Goal: Transaction & Acquisition: Purchase product/service

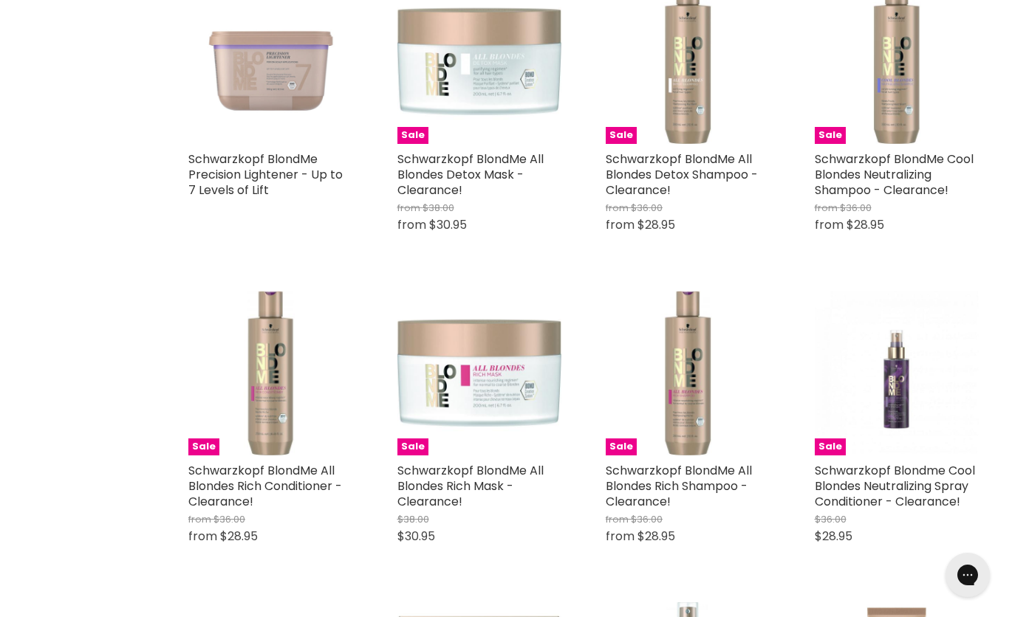
scroll to position [1480, 0]
click at [919, 178] on link "Schwarzkopf BlondMe Cool Blondes Neutralizing Shampoo - Clearance!" at bounding box center [893, 175] width 159 height 48
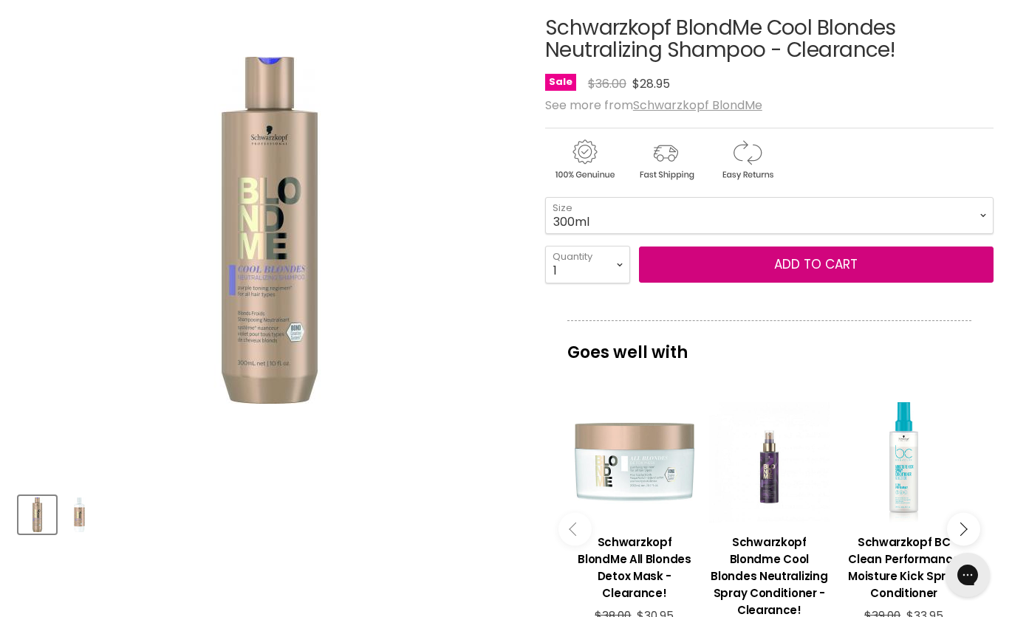
scroll to position [198, 0]
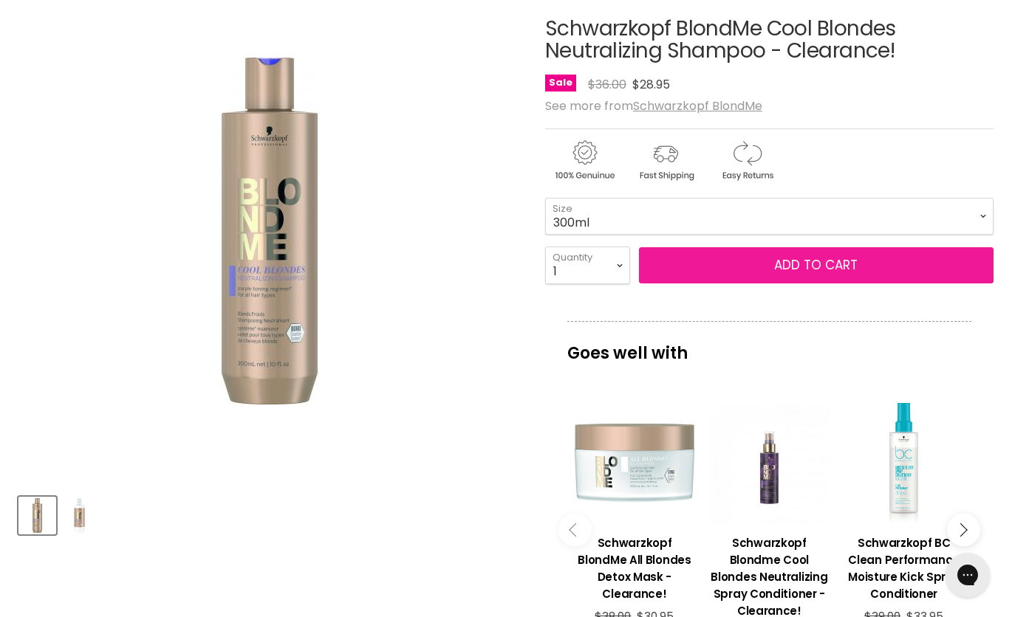
click at [912, 263] on button "Add to cart" at bounding box center [816, 265] width 354 height 37
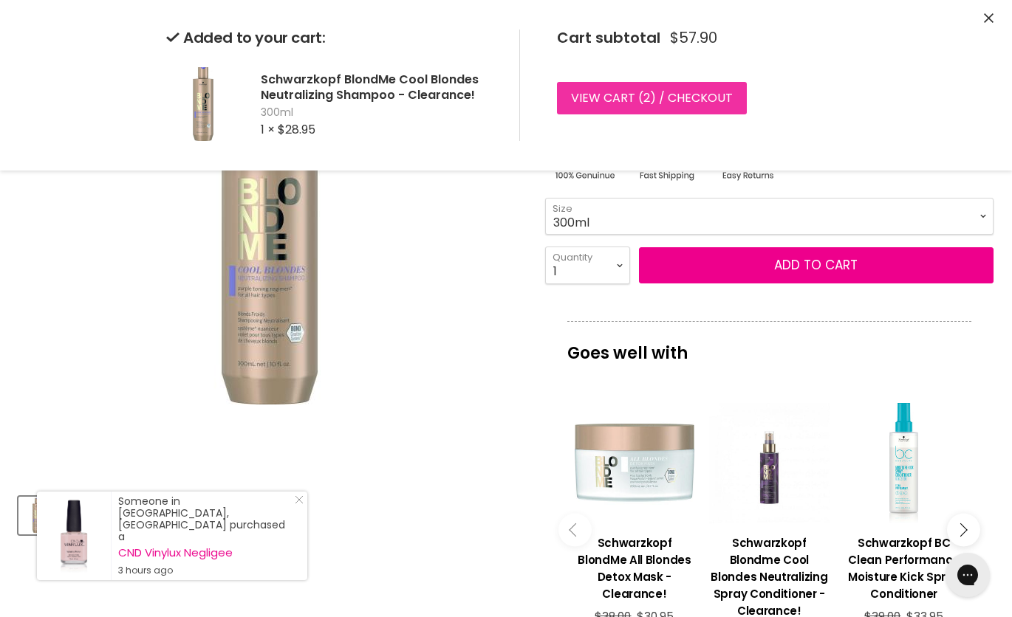
click at [718, 102] on link "View cart ( 2 ) / Checkout" at bounding box center [652, 98] width 190 height 32
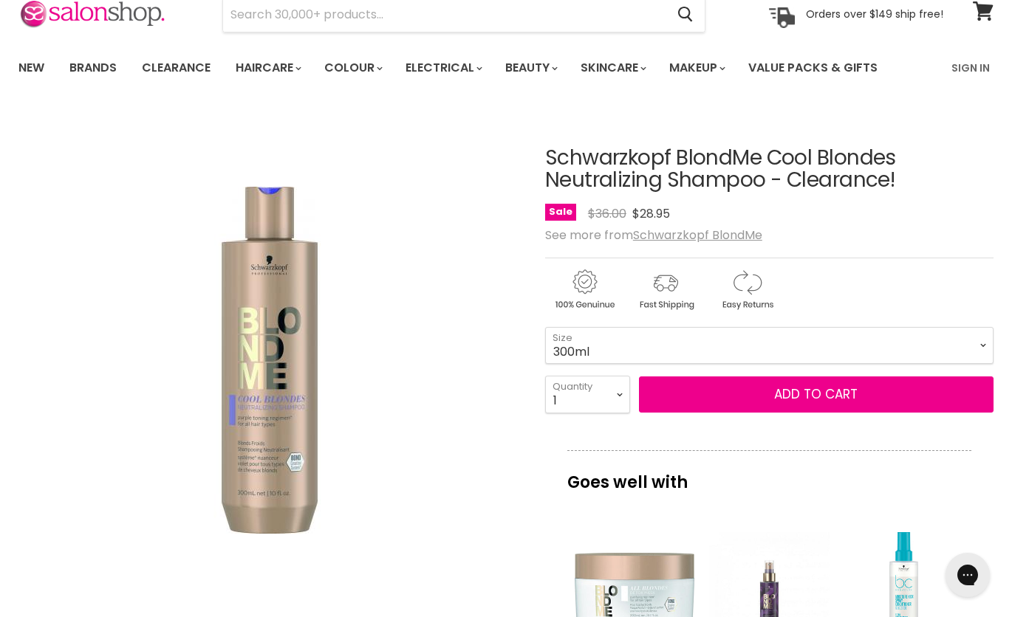
scroll to position [69, 0]
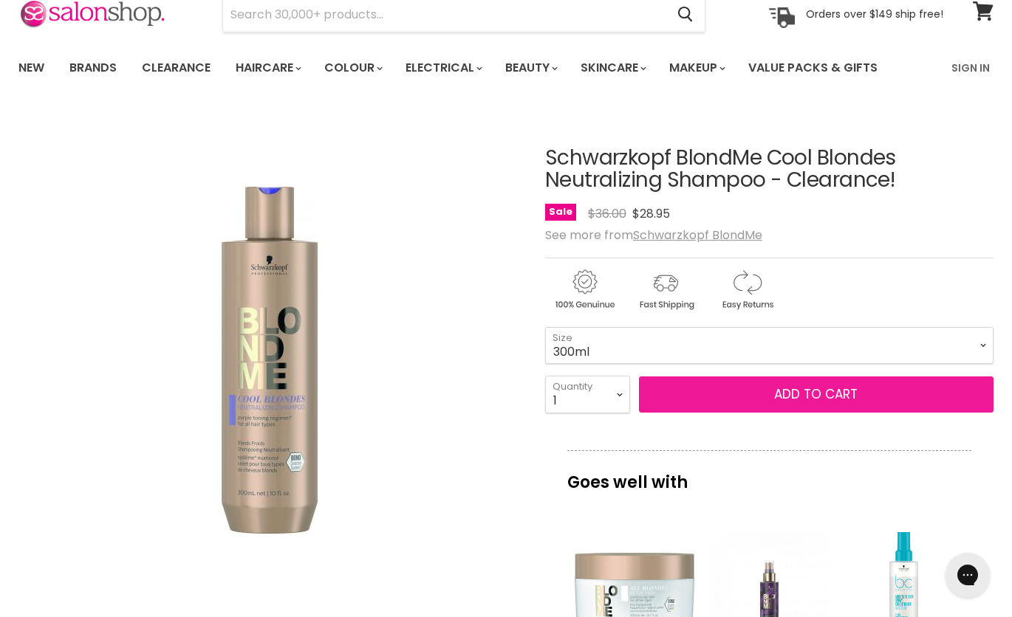
click at [913, 393] on button "Add to cart" at bounding box center [816, 395] width 354 height 37
click at [829, 394] on span "Add to cart" at bounding box center [815, 394] width 83 height 18
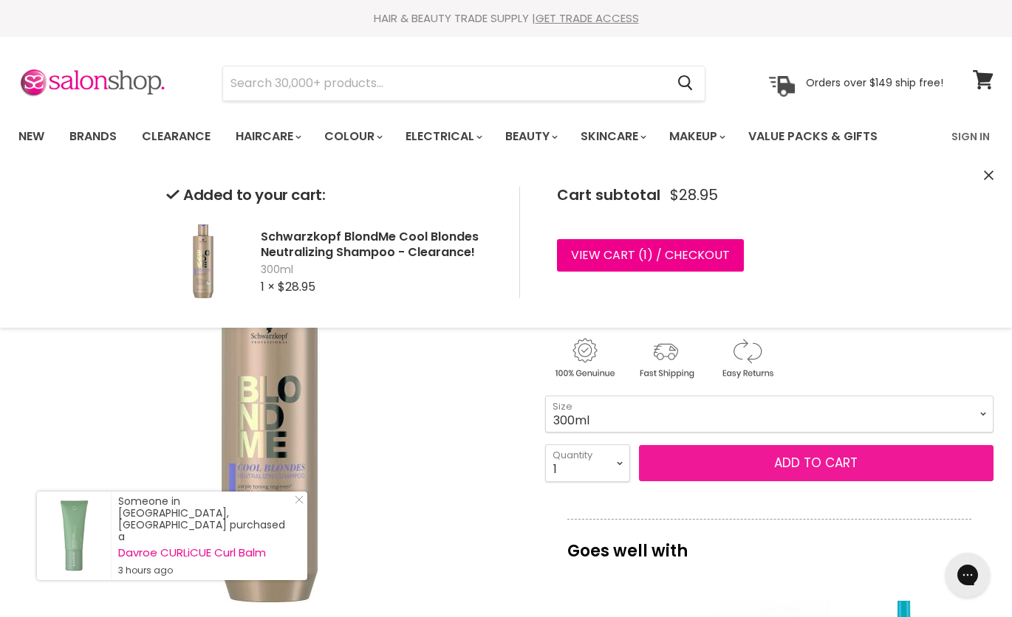
scroll to position [0, 0]
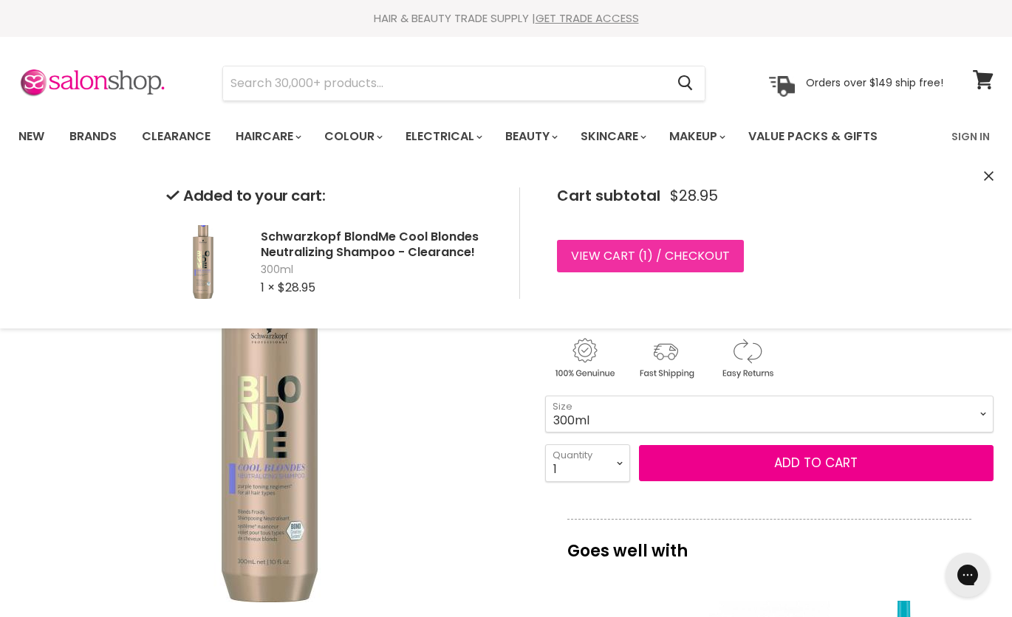
click at [594, 255] on link "View cart ( 1 ) / Checkout" at bounding box center [650, 256] width 187 height 32
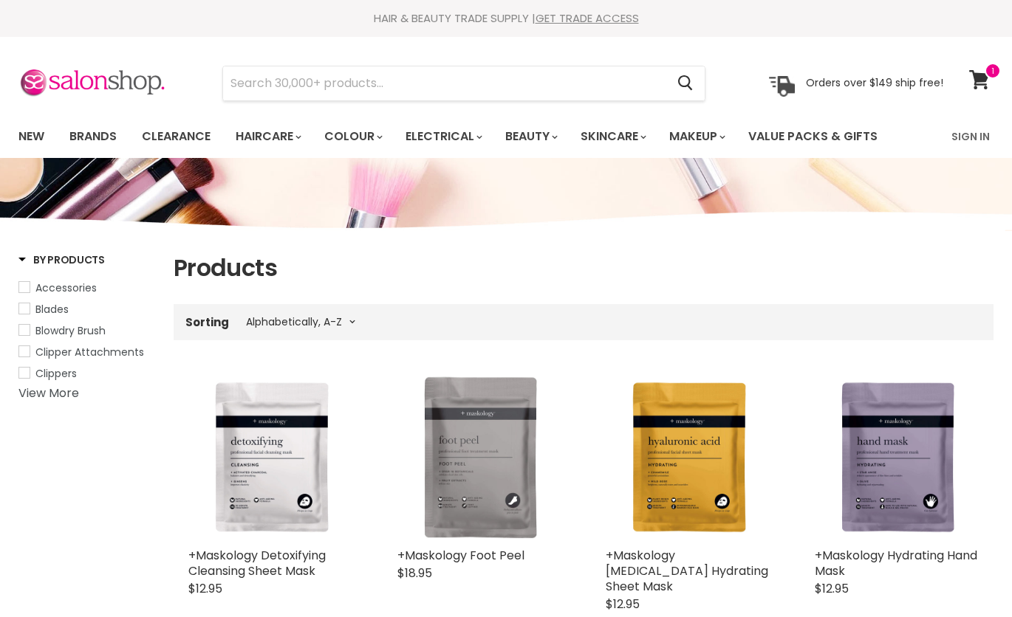
select select "title-ascending"
click at [258, 80] on input "Search" at bounding box center [444, 83] width 442 height 34
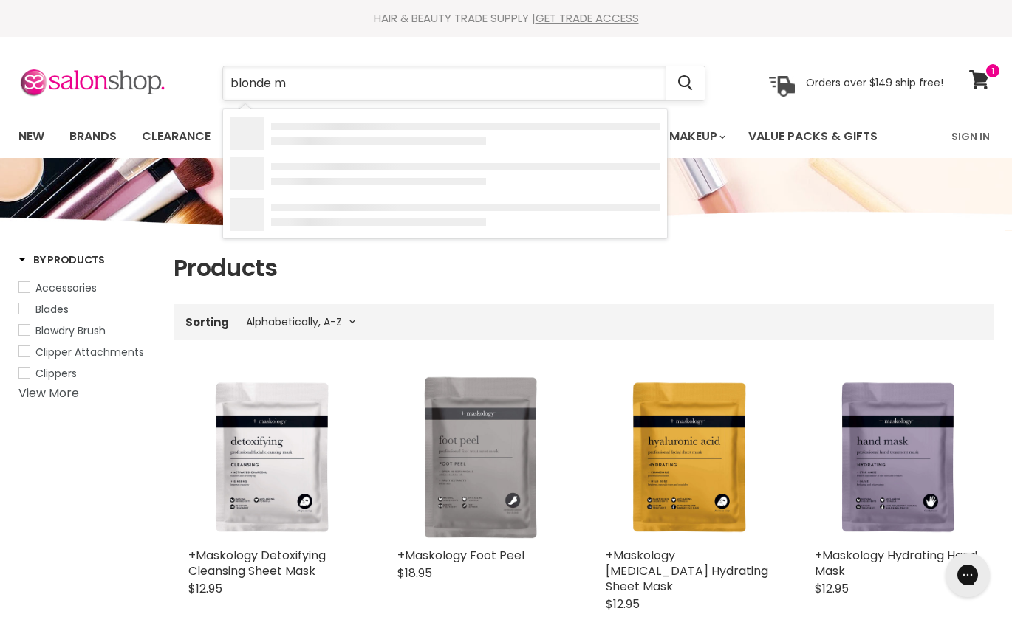
type input "blonde me"
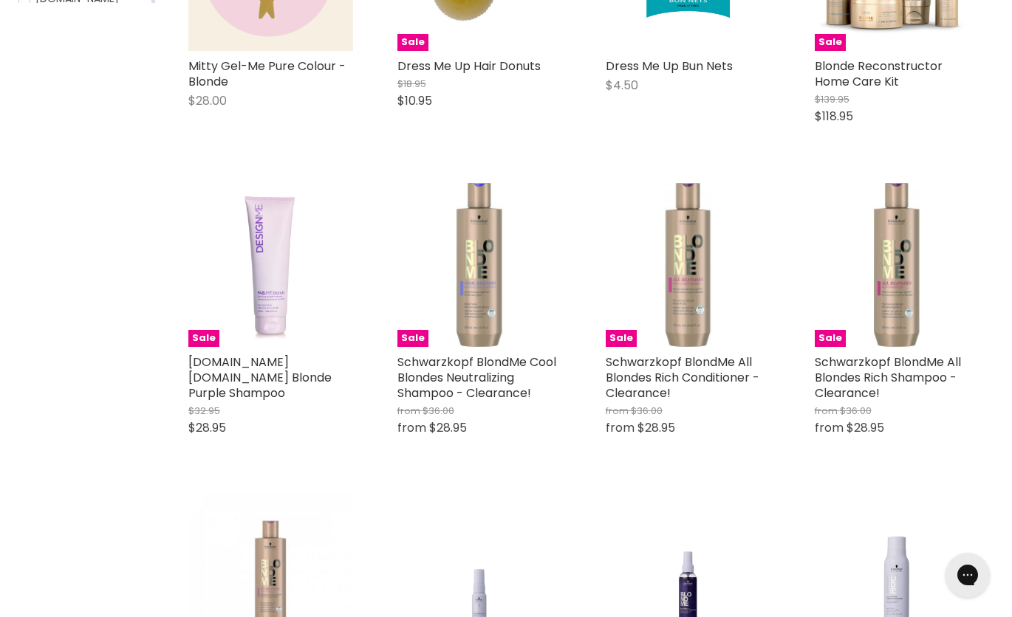
scroll to position [443, 0]
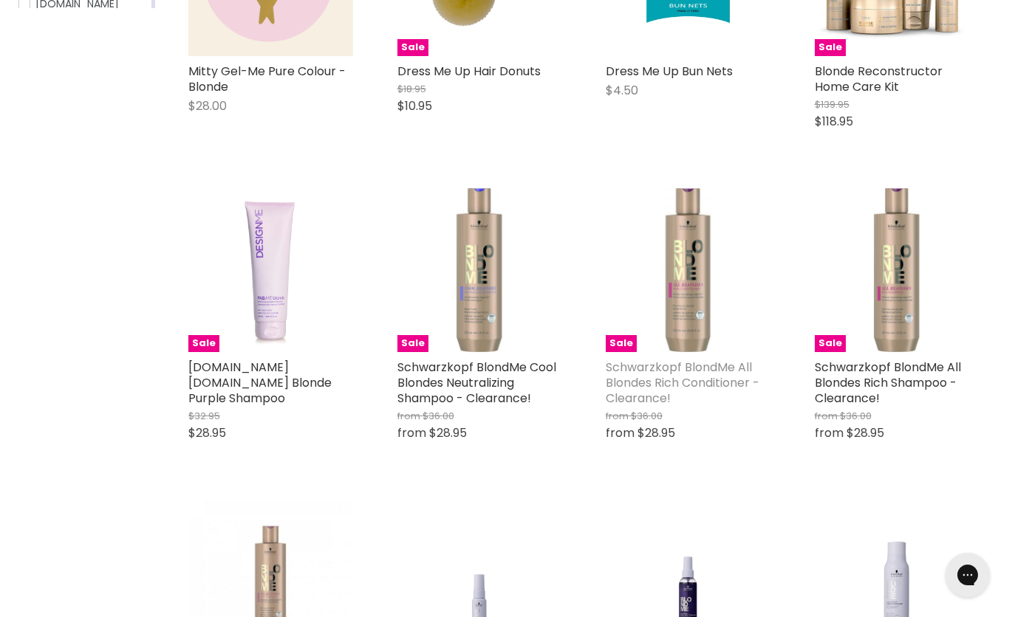
click at [707, 372] on link "Schwarzkopf BlondMe All Blondes Rich Conditioner - Clearance!" at bounding box center [682, 383] width 154 height 48
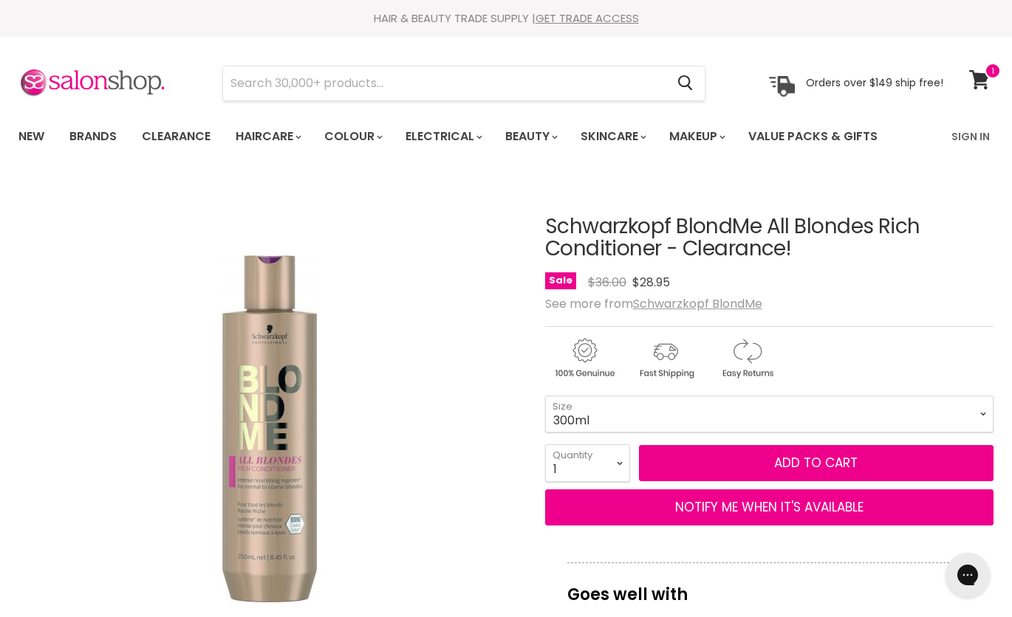
select select "2"
click at [545, 445] on select "1 2 3 4 5 6 7 8 9 10+" at bounding box center [587, 463] width 85 height 37
type input "2"
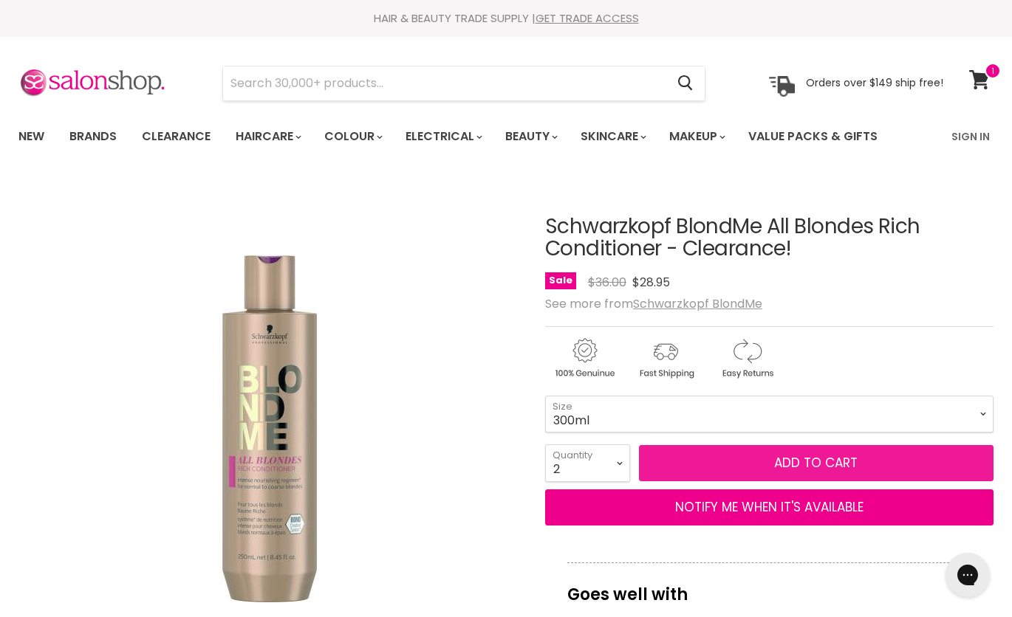
click at [837, 463] on span "Add to cart" at bounding box center [815, 463] width 83 height 18
click at [915, 465] on button "Add to cart" at bounding box center [816, 463] width 354 height 37
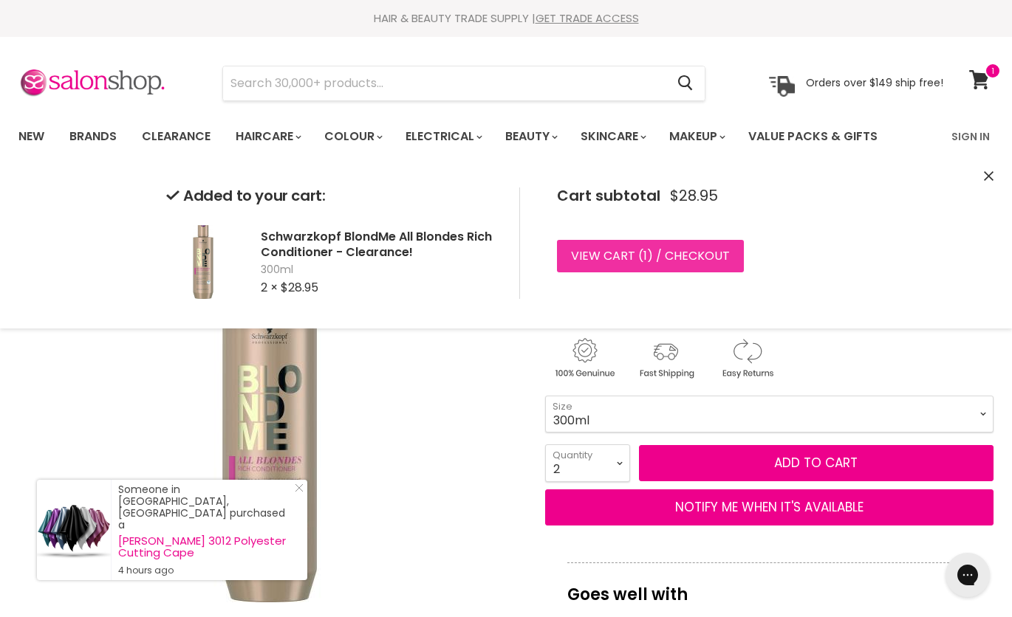
click at [684, 255] on link "View cart ( 1 ) / Checkout" at bounding box center [650, 256] width 187 height 32
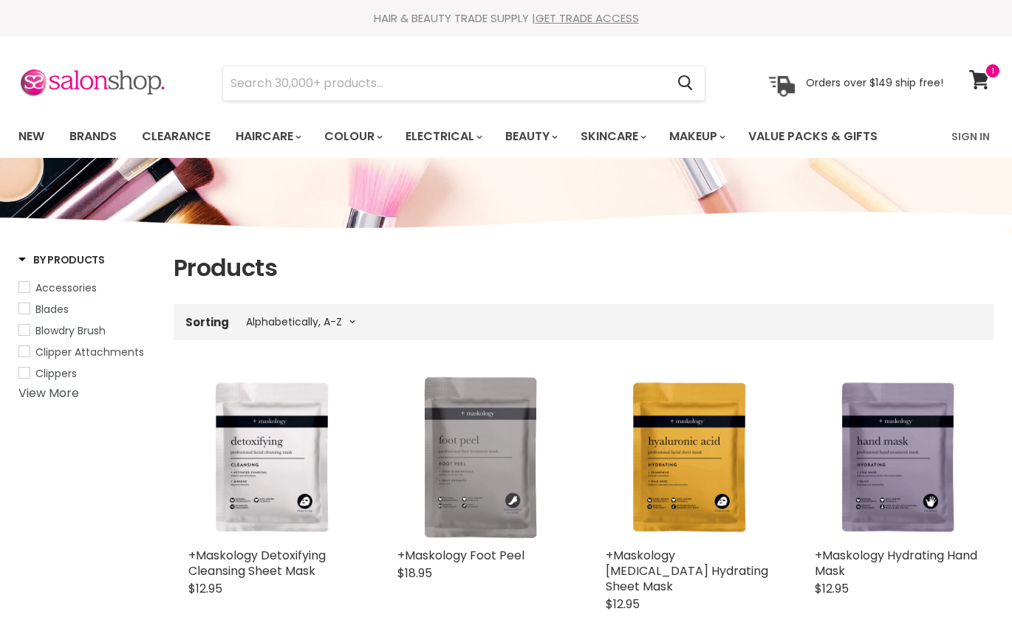
select select "title-ascending"
click at [461, 86] on input "Search" at bounding box center [444, 83] width 442 height 34
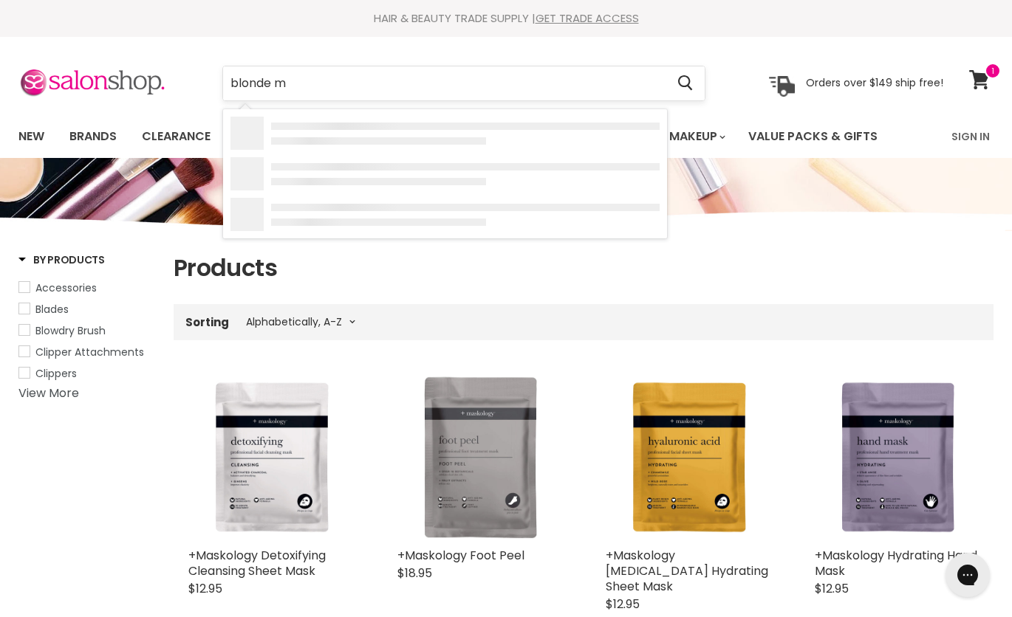
type input "blonde me"
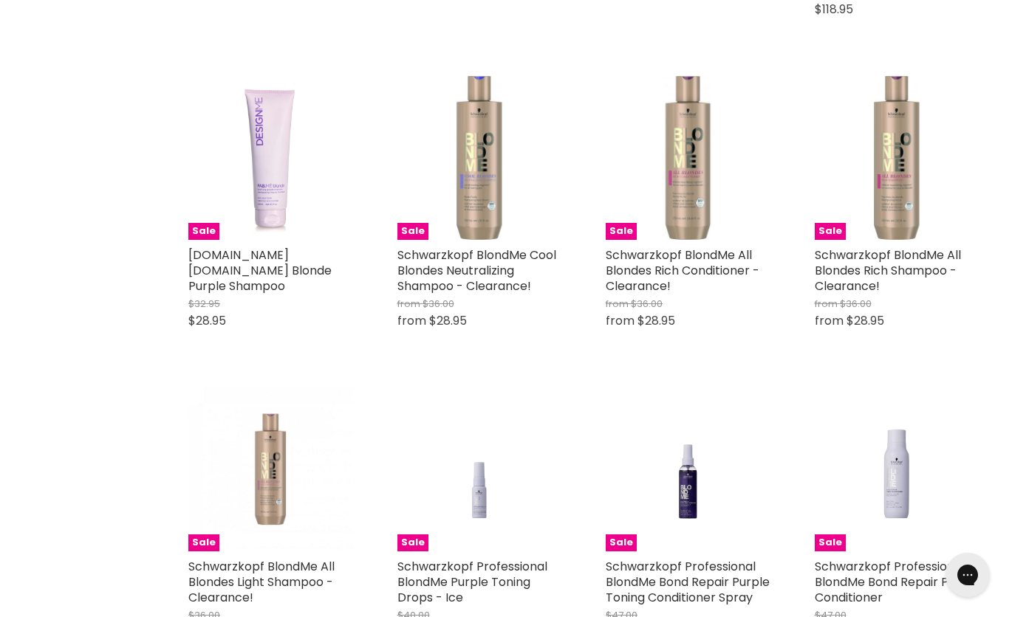
scroll to position [566, 0]
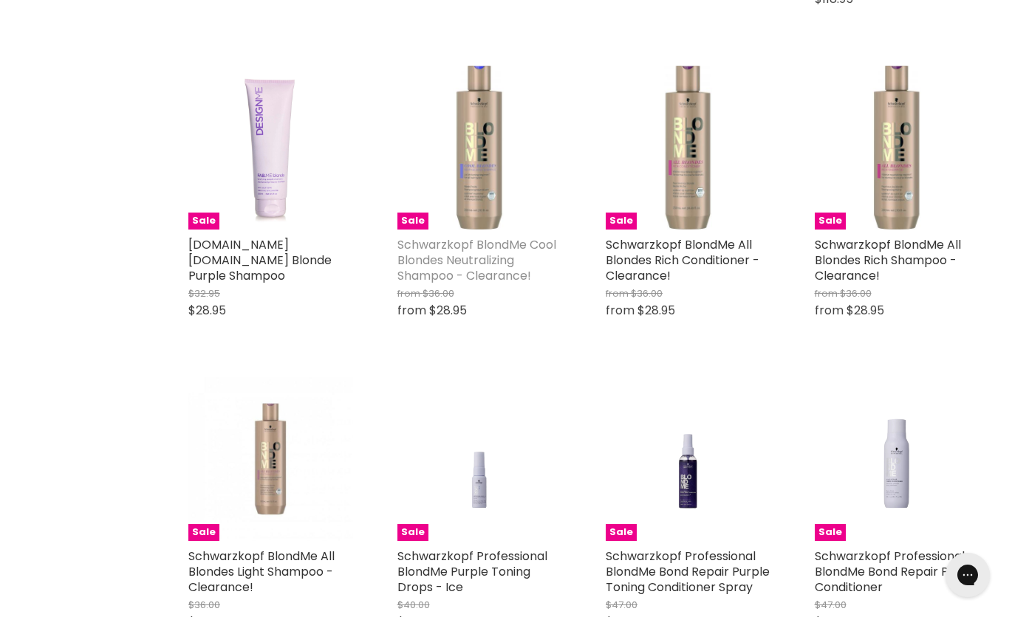
click at [448, 284] on link "Schwarzkopf BlondMe Cool Blondes Neutralizing Shampoo - Clearance!" at bounding box center [476, 260] width 159 height 48
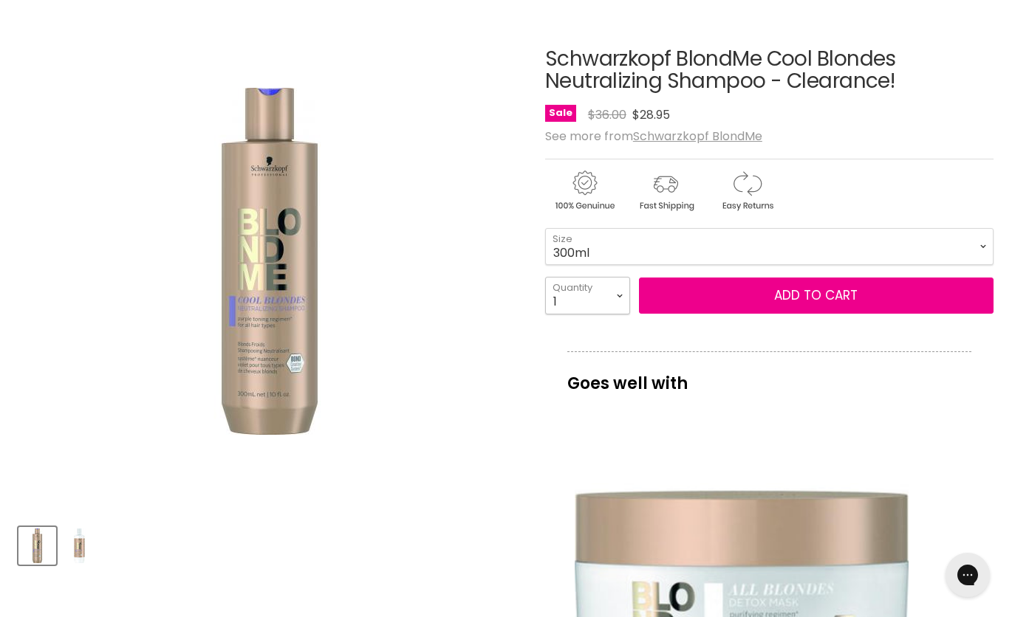
click at [620, 296] on select "1 2 3 4 5 6 7 8 9 10+" at bounding box center [587, 295] width 85 height 37
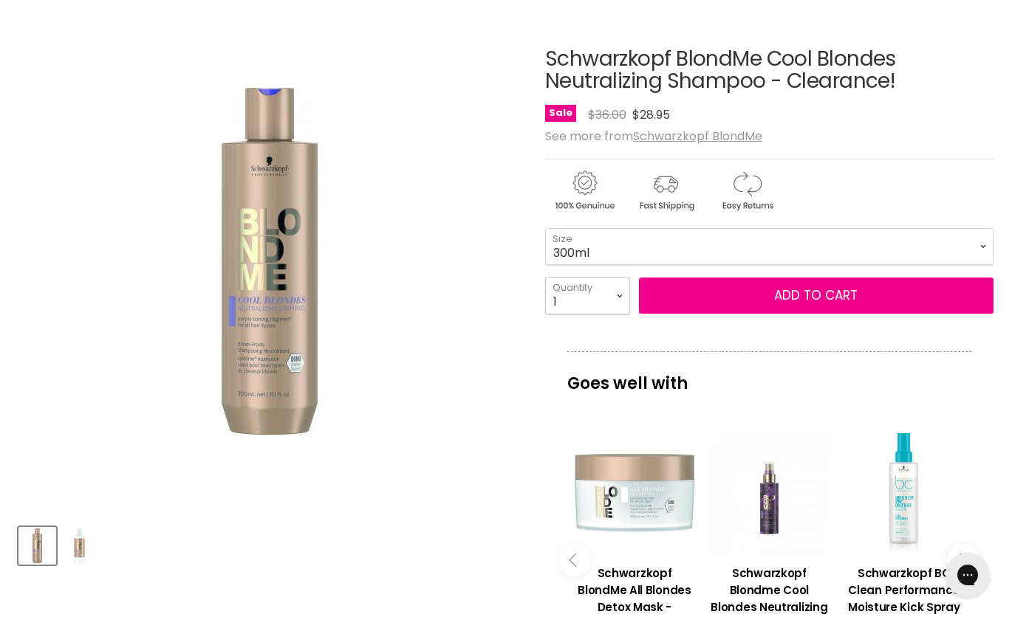
select select "3"
click at [545, 277] on select "1 2 3 4 5 6 7 8 9 10+" at bounding box center [587, 295] width 85 height 37
type input "3"
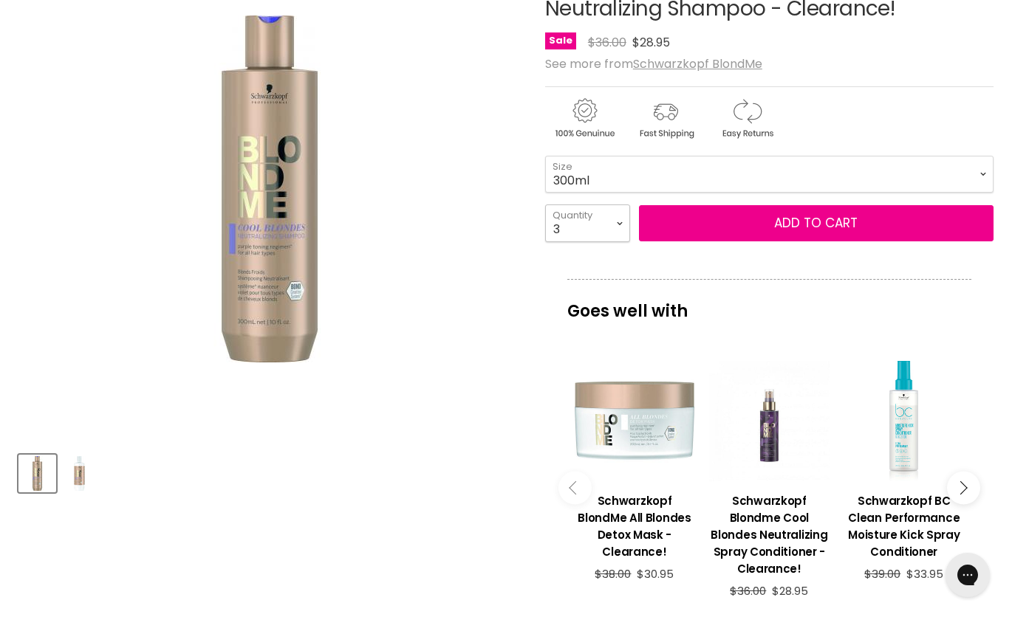
scroll to position [224, 0]
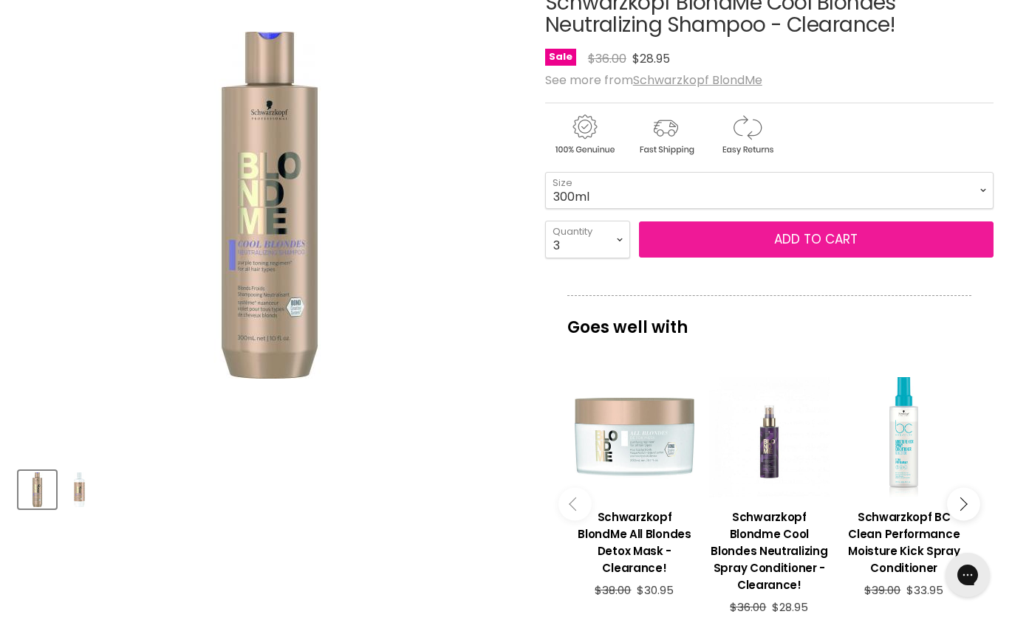
click at [910, 236] on button "Add to cart" at bounding box center [816, 240] width 354 height 37
click at [867, 236] on button "Add to cart" at bounding box center [816, 240] width 354 height 37
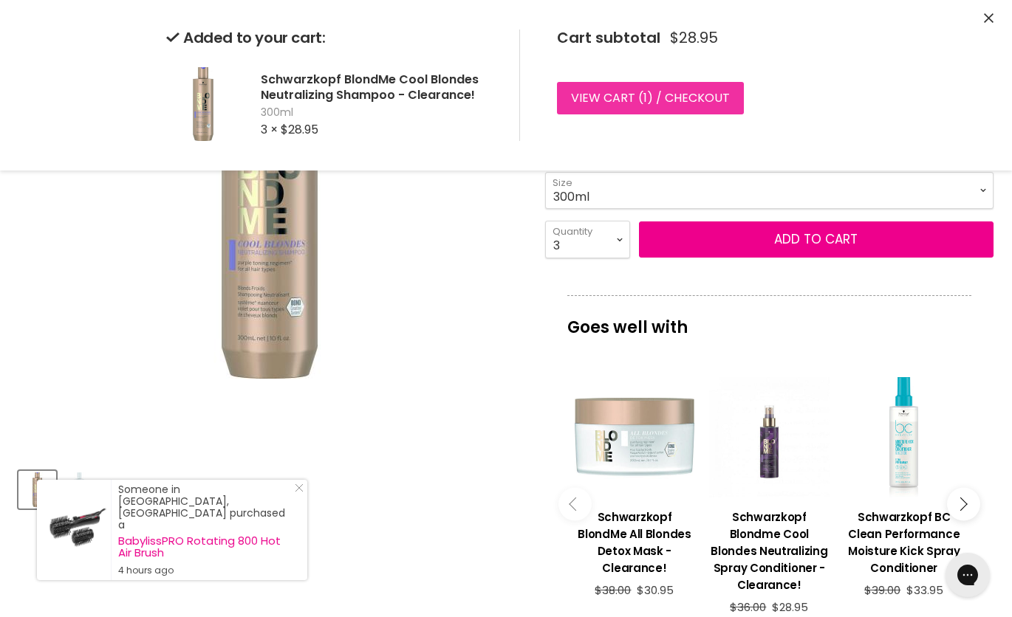
click at [717, 100] on link "View cart ( 1 ) / Checkout" at bounding box center [650, 98] width 187 height 32
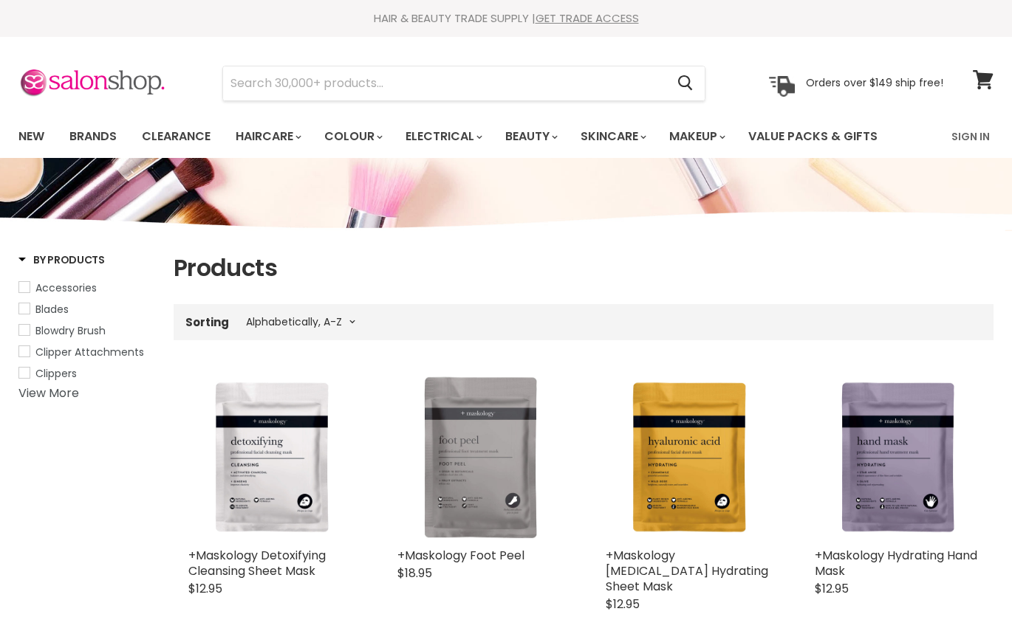
select select "title-ascending"
click at [318, 79] on input "Search" at bounding box center [444, 83] width 442 height 34
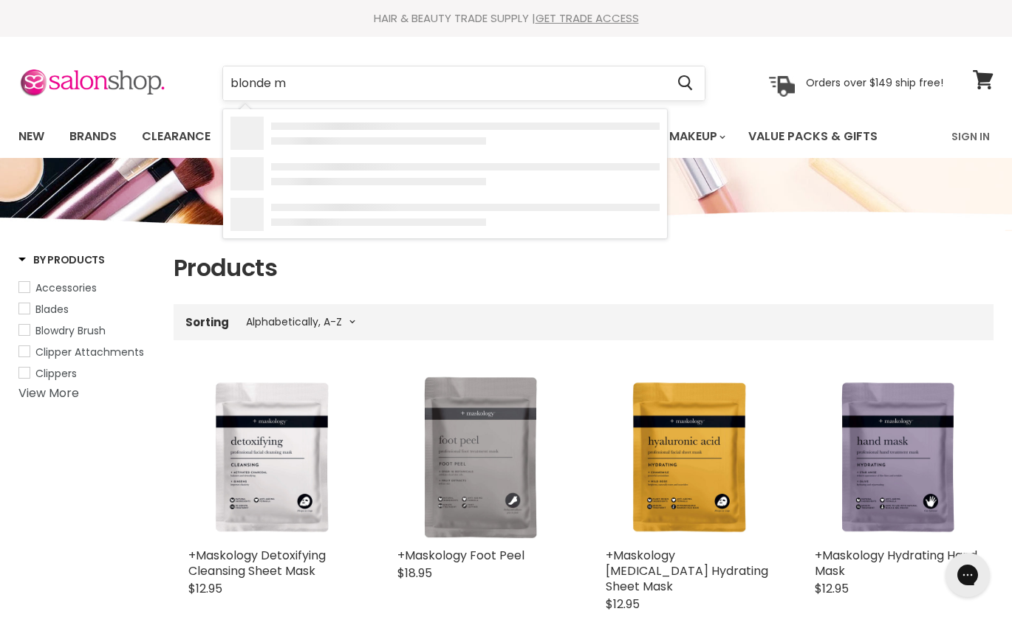
type input "blonde me"
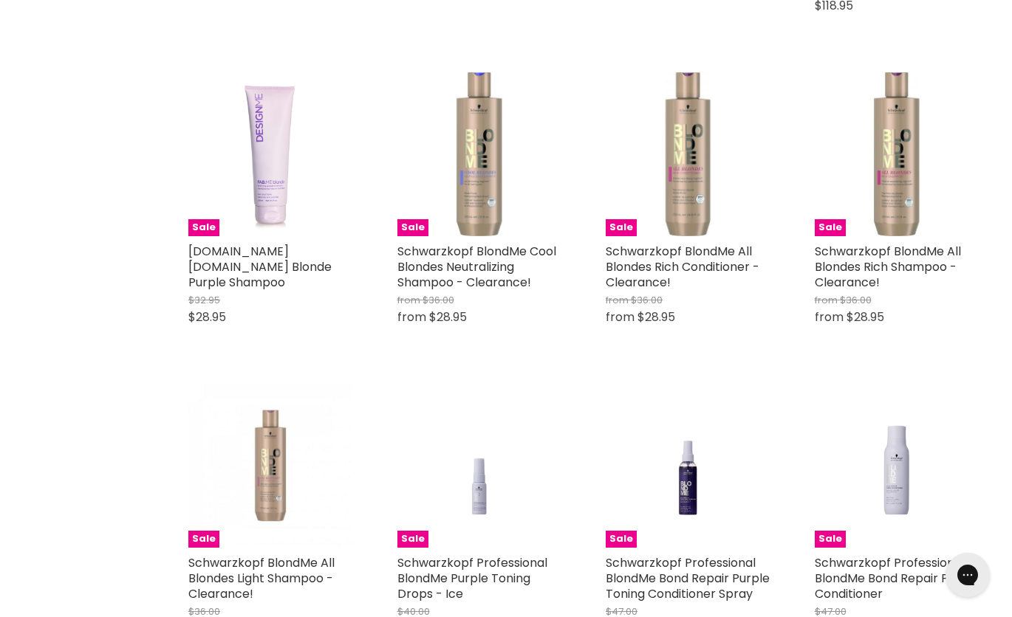
scroll to position [560, 0]
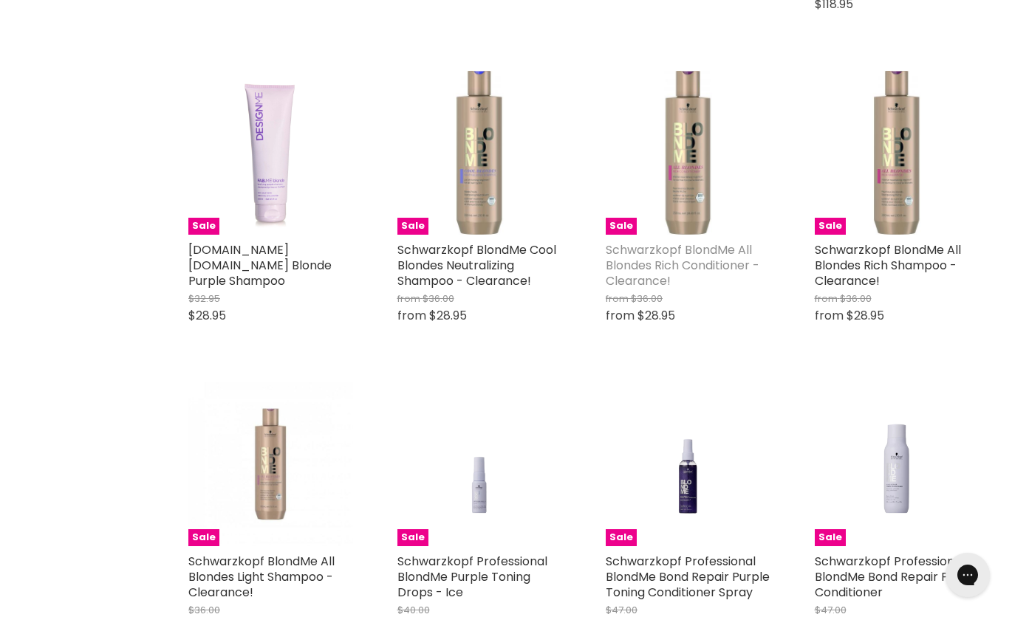
click at [653, 272] on link "Schwarzkopf BlondMe All Blondes Rich Conditioner - Clearance!" at bounding box center [682, 265] width 154 height 48
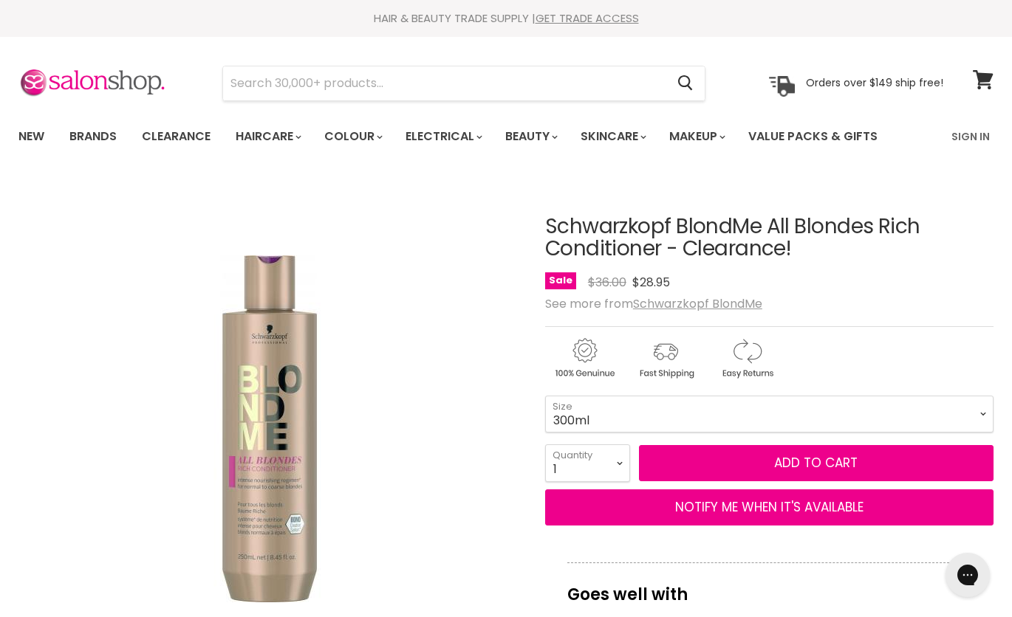
select select "3"
click at [545, 445] on select "1 2 3 4 5 6 7 8 9 10+" at bounding box center [587, 463] width 85 height 37
type input "3"
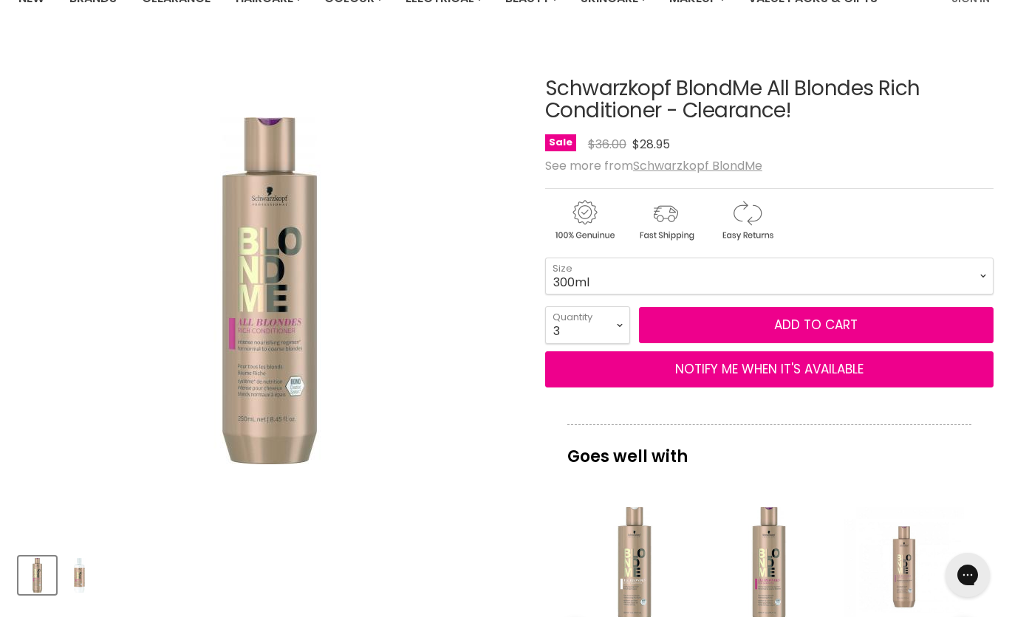
scroll to position [144, 0]
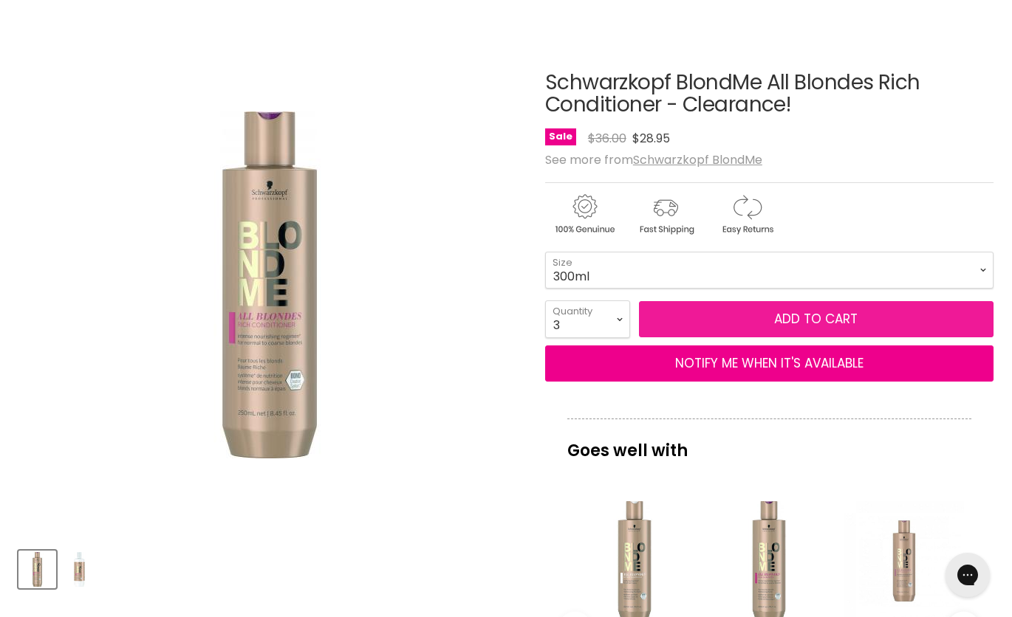
click at [808, 319] on span "Add to cart" at bounding box center [815, 319] width 83 height 18
click at [814, 320] on span "Add to cart" at bounding box center [815, 319] width 83 height 18
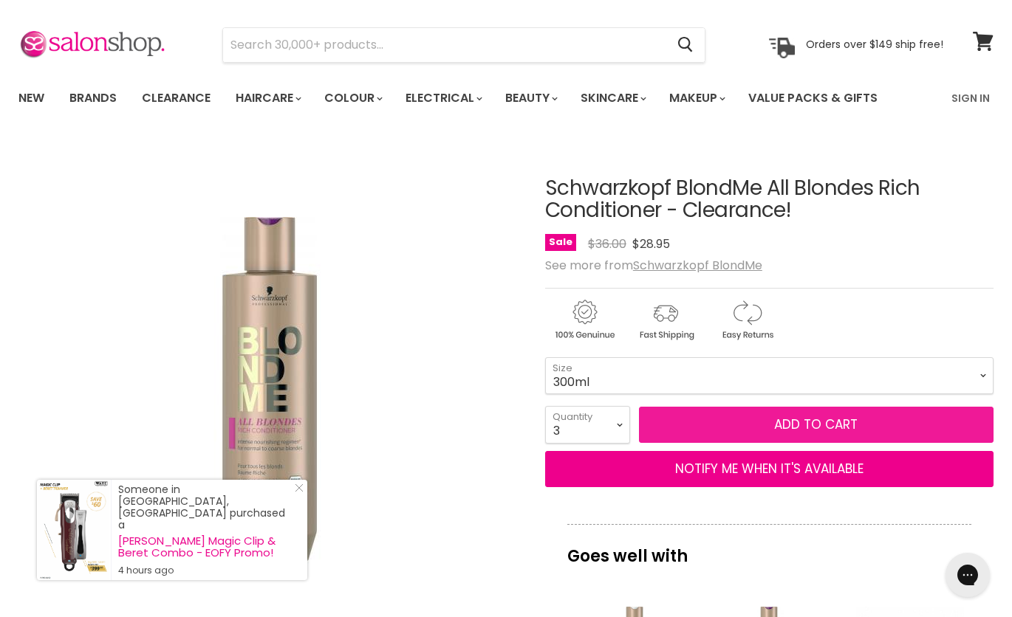
scroll to position [0, 0]
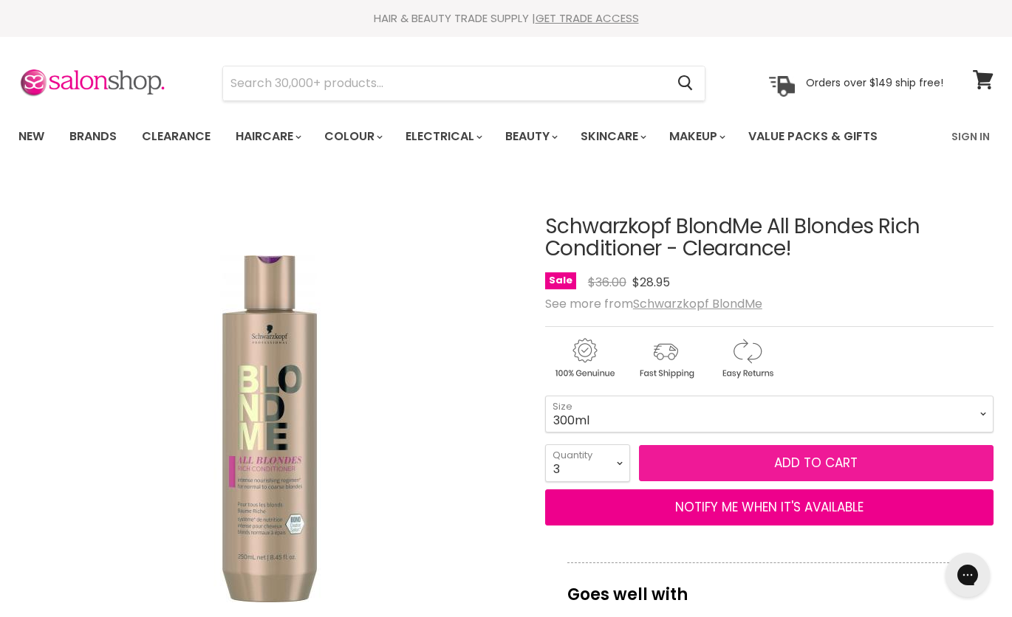
click at [788, 460] on span "Add to cart" at bounding box center [815, 463] width 83 height 18
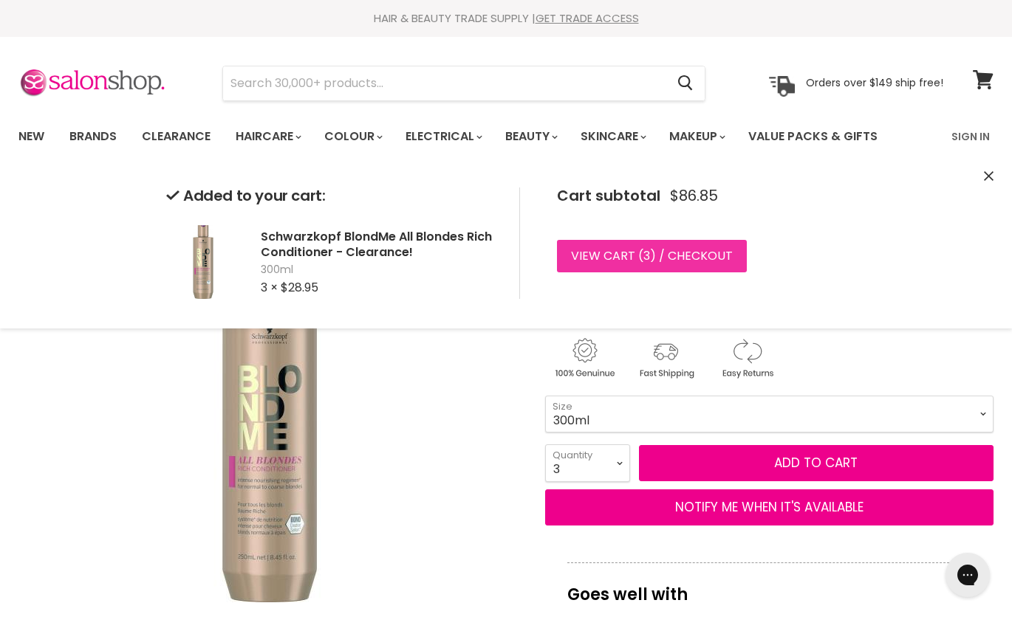
click at [701, 258] on link "View cart ( 3 ) / Checkout" at bounding box center [652, 256] width 190 height 32
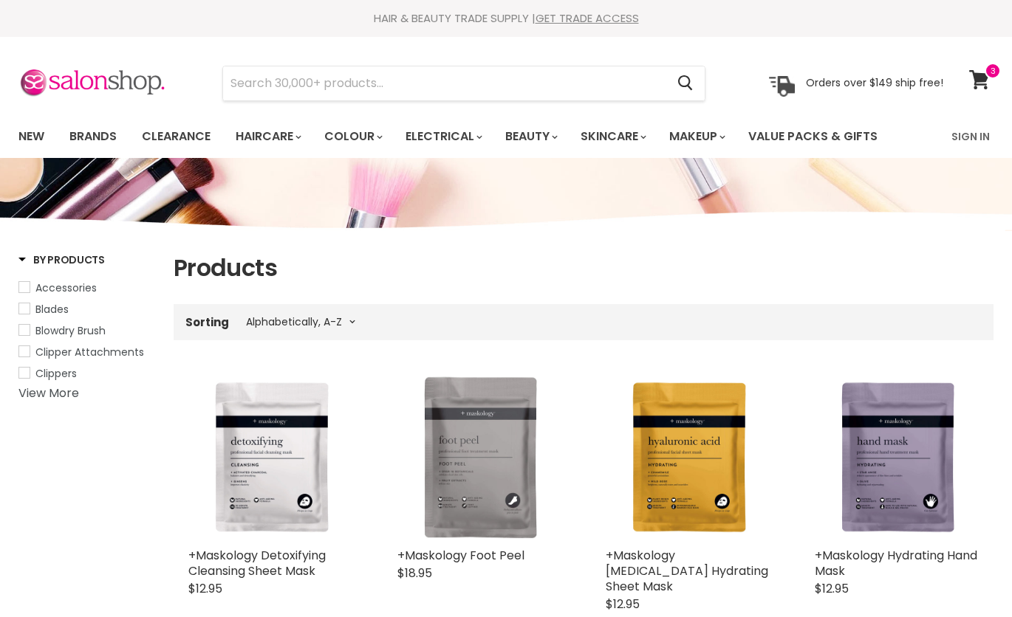
select select "title-ascending"
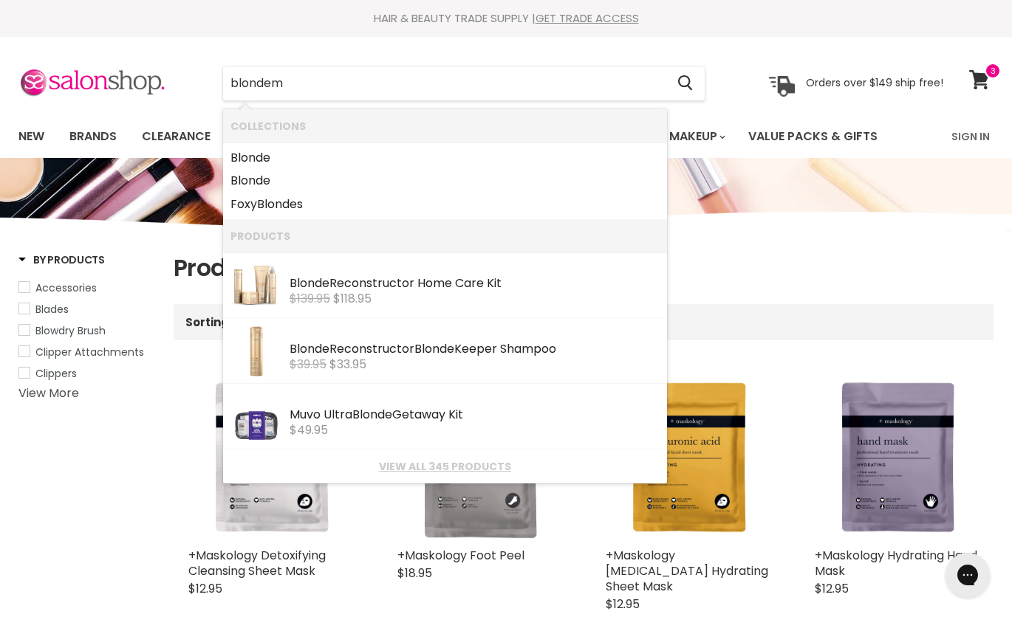
type input "blondeme"
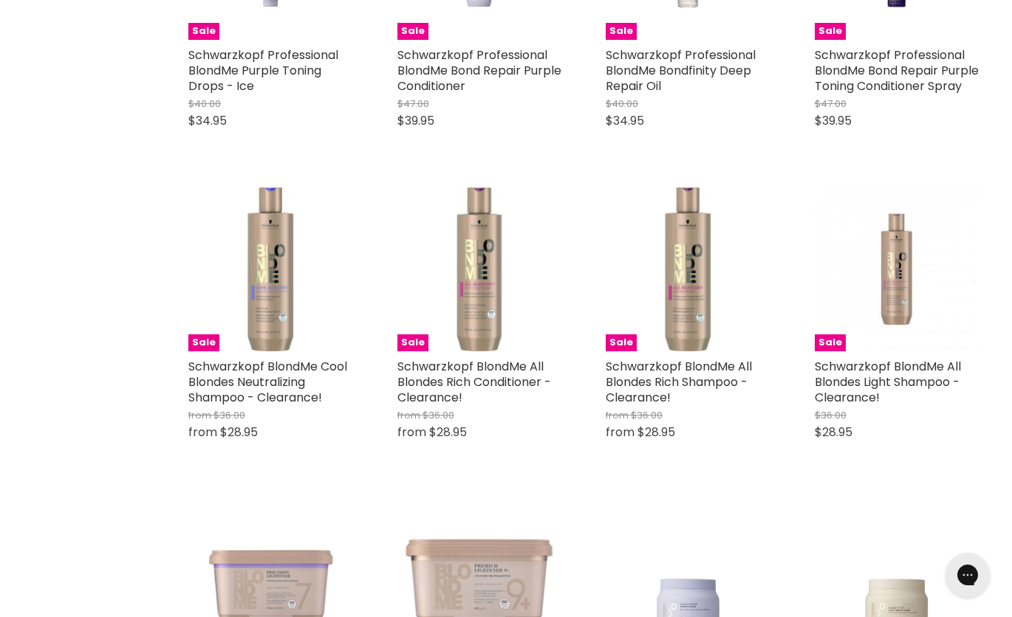
scroll to position [457, 0]
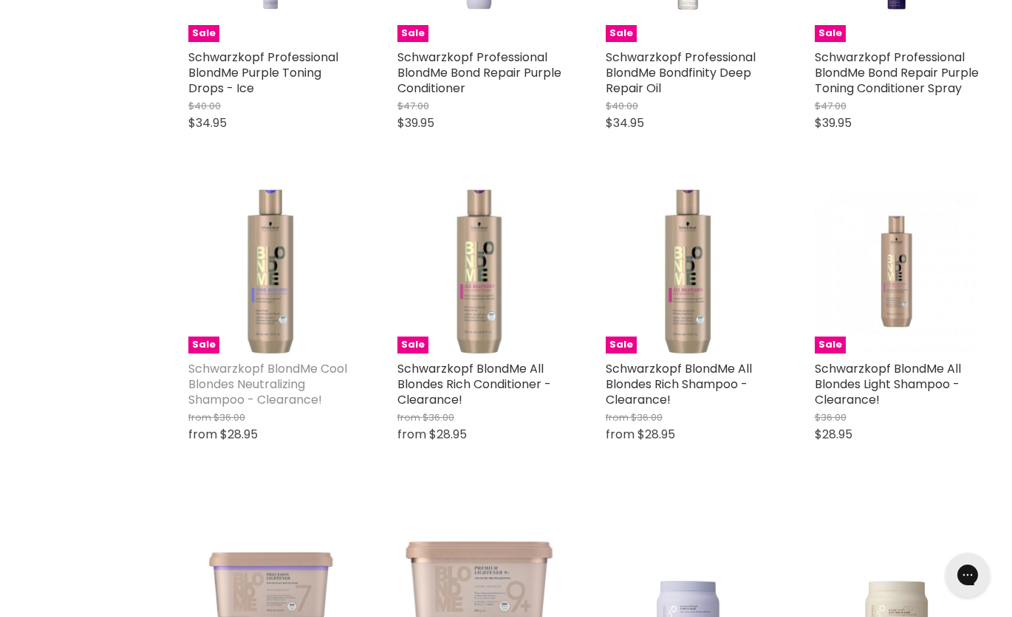
click at [252, 399] on link "Schwarzkopf BlondMe Cool Blondes Neutralizing Shampoo - Clearance!" at bounding box center [267, 384] width 159 height 48
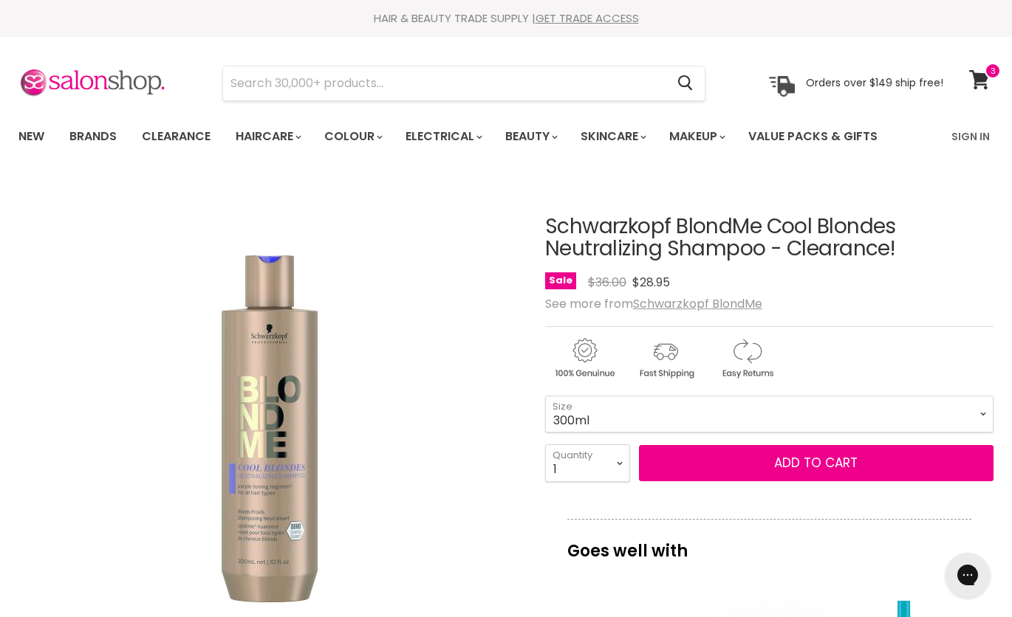
click at [622, 472] on select "1 2 3 4 5 6 7 8 9 10+" at bounding box center [587, 463] width 85 height 37
select select "2"
click at [545, 445] on select "1 2 3 4 5 6 7 8 9 10+" at bounding box center [587, 463] width 85 height 37
type input "2"
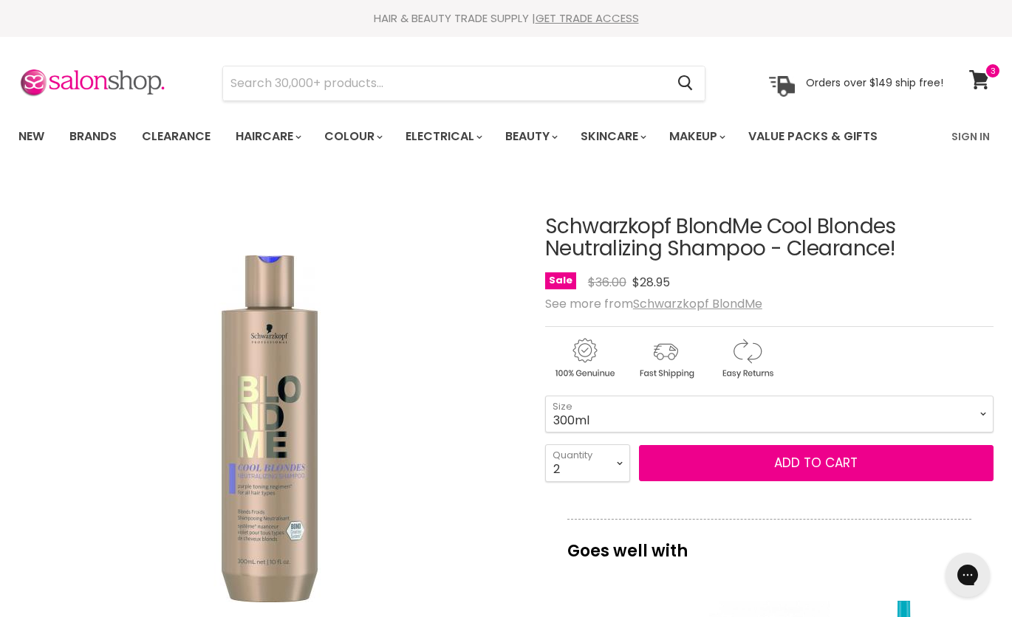
click at [575, 239] on h1 "Schwarzkopf BlondMe Cool Blondes Neutralizing Shampoo - Clearance!" at bounding box center [769, 239] width 448 height 46
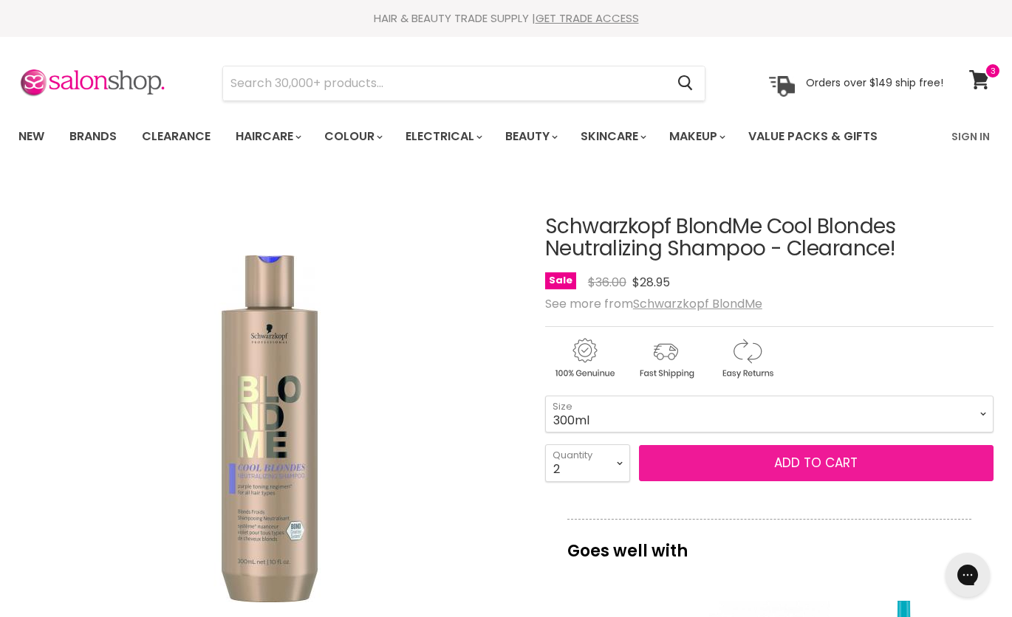
click at [806, 463] on span "Add to cart" at bounding box center [815, 463] width 83 height 18
click at [816, 461] on span "Add to cart" at bounding box center [815, 463] width 83 height 18
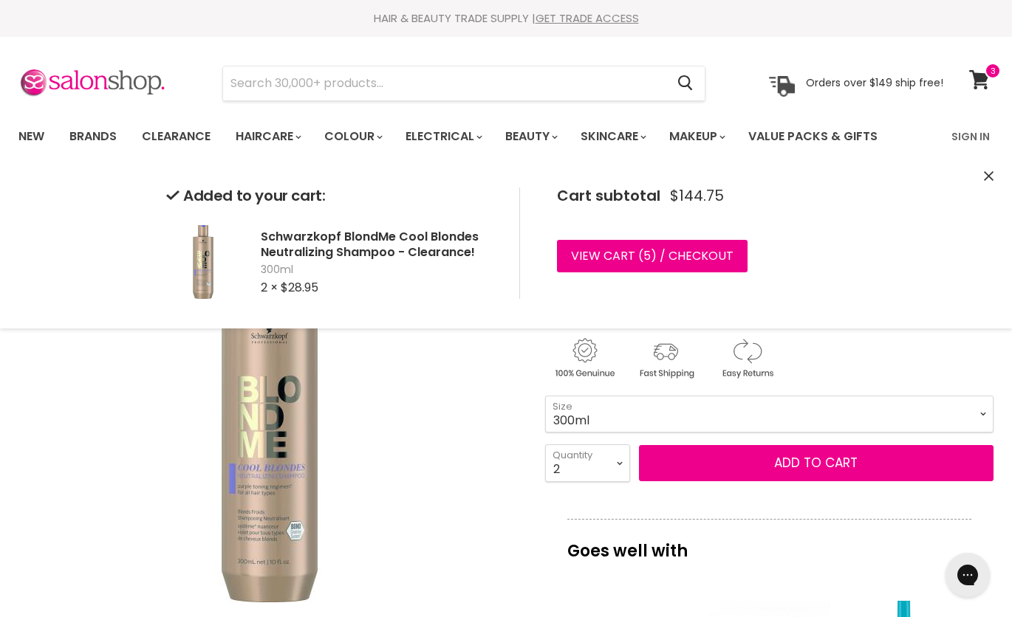
click at [619, 464] on select "1 2 3 4 5 6 7 8 9 10+" at bounding box center [587, 463] width 85 height 37
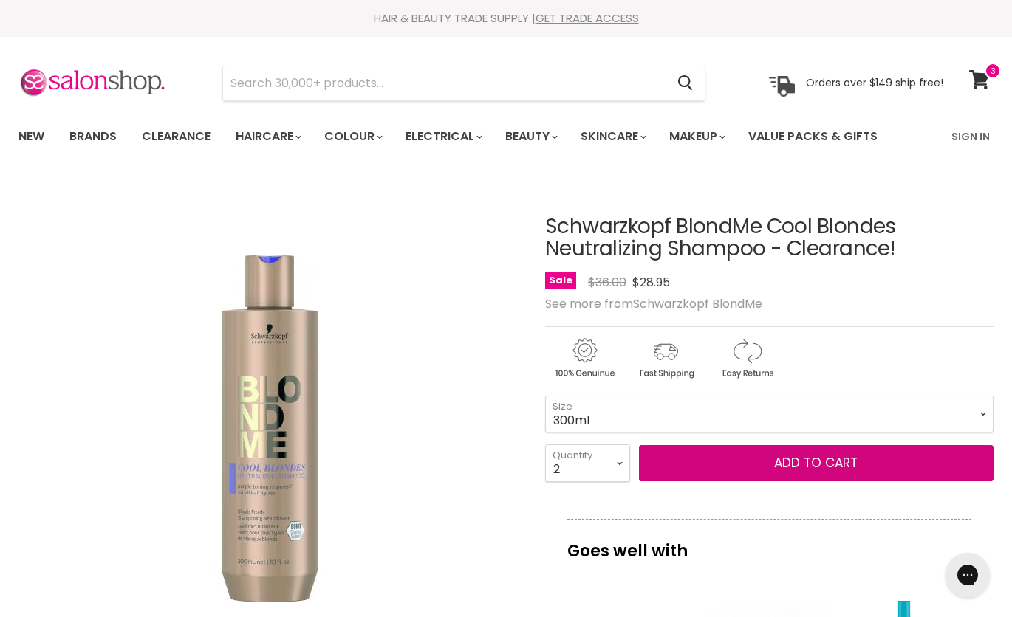
select select "3"
click at [545, 445] on select "1 2 3 4 5 6 7 8 9 10+" at bounding box center [587, 463] width 85 height 37
type input "3"
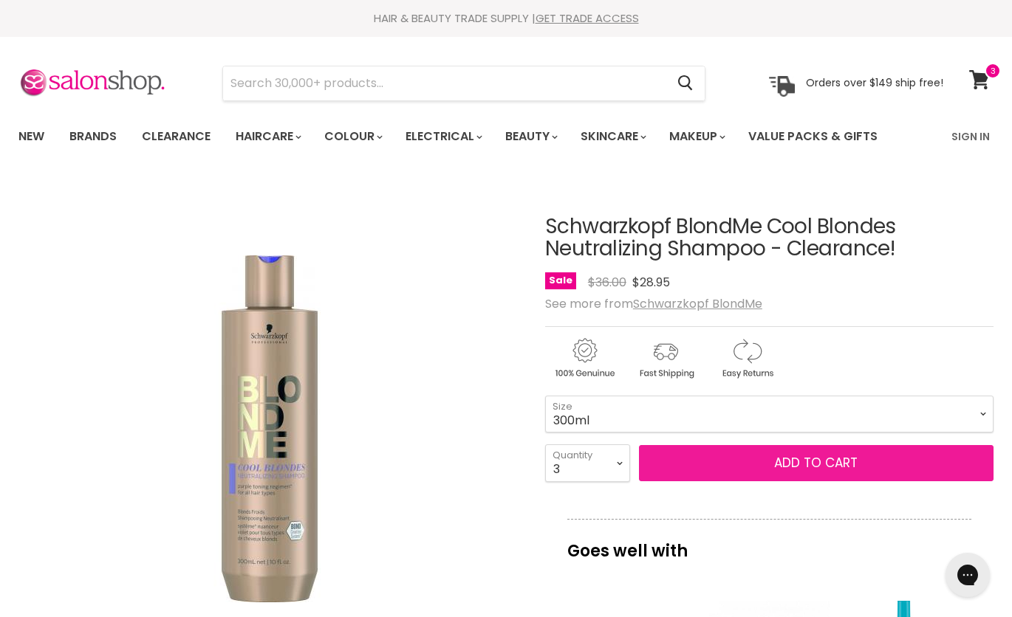
click at [776, 456] on span "Add to cart" at bounding box center [815, 463] width 83 height 18
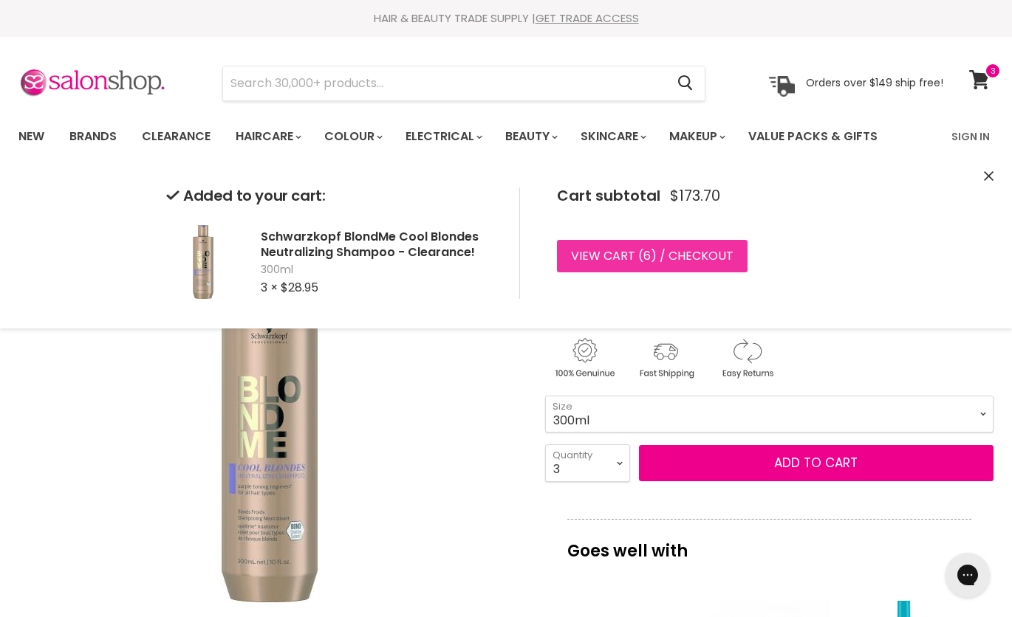
click at [730, 265] on link "View cart ( 6 ) / Checkout" at bounding box center [652, 256] width 191 height 32
